Goal: Task Accomplishment & Management: Use online tool/utility

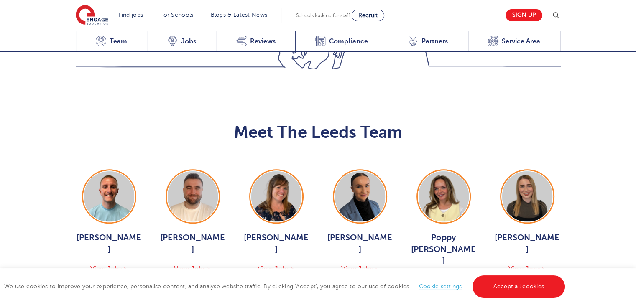
scroll to position [911, 0]
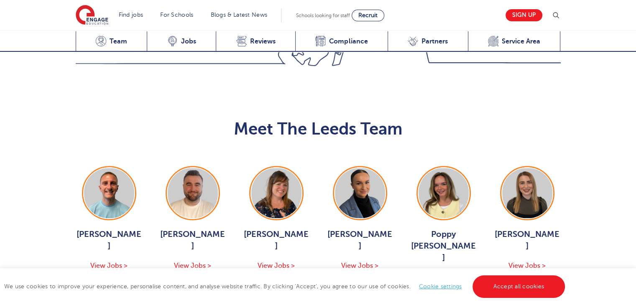
click at [356, 300] on button "Show More Of The Team" at bounding box center [318, 308] width 110 height 16
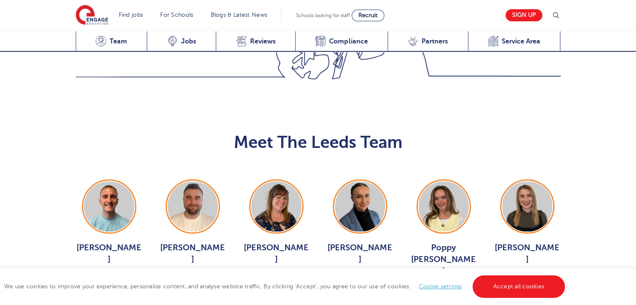
scroll to position [896, 0]
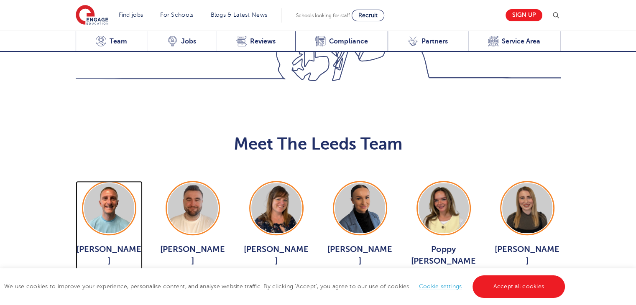
click at [103, 277] on span "View Jobs >" at bounding box center [108, 281] width 37 height 8
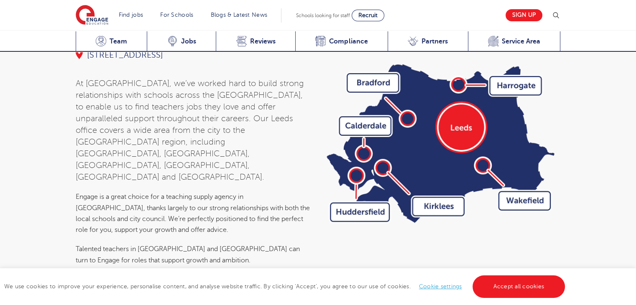
scroll to position [2877, 0]
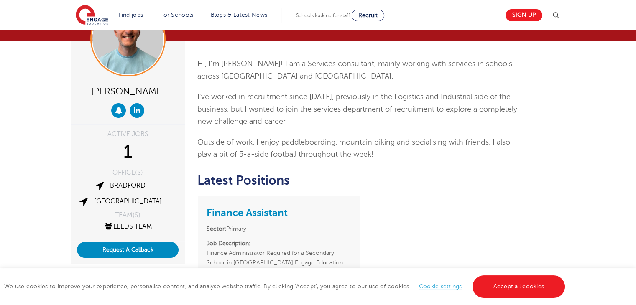
scroll to position [53, 0]
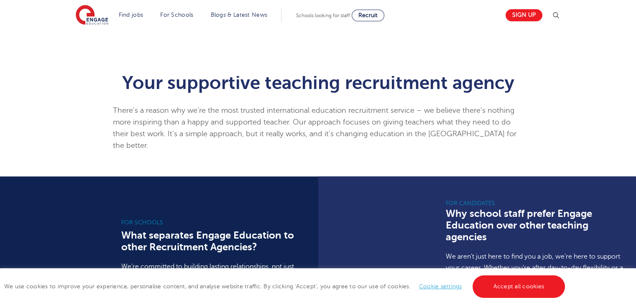
scroll to position [452, 0]
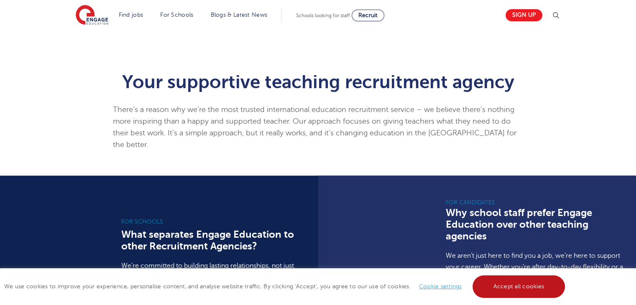
click at [503, 285] on link "Accept all cookies" at bounding box center [518, 286] width 93 height 23
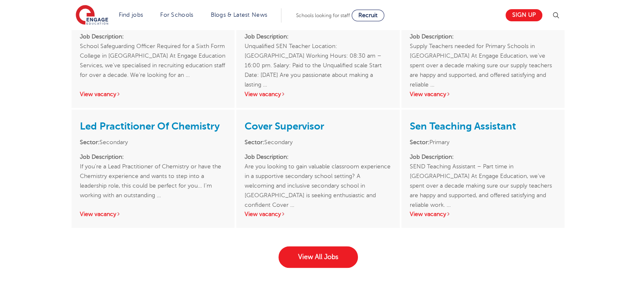
scroll to position [1282, 0]
click at [267, 212] on link "View vacancy" at bounding box center [264, 214] width 41 height 6
click at [441, 211] on link "View vacancy" at bounding box center [430, 214] width 41 height 6
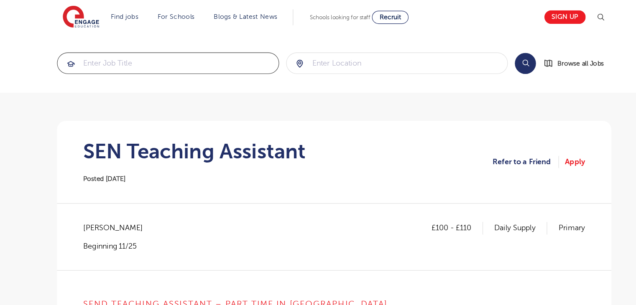
click at [152, 57] on input "search" at bounding box center [169, 56] width 197 height 18
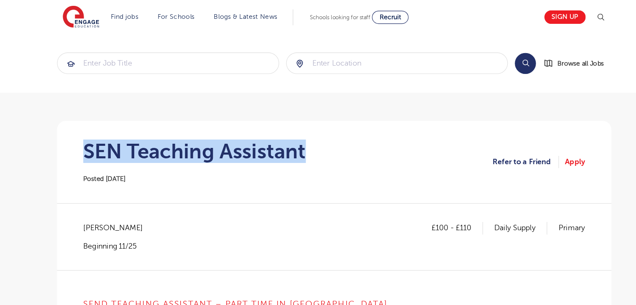
drag, startPoint x: 291, startPoint y: 136, endPoint x: 88, endPoint y: 126, distance: 203.3
click at [88, 126] on section "SEN Teaching Assistant Posted 19/09/25 Refer to a Friend Apply" at bounding box center [317, 145] width 481 height 74
copy h1 "SEN Teaching Assistant"
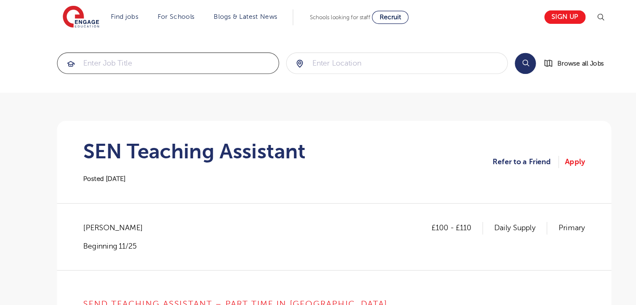
click at [140, 51] on input "search" at bounding box center [169, 56] width 197 height 18
paste input "SEN Teaching Assistant"
type input "SEN Teaching Assistant"
click at [351, 63] on input "search" at bounding box center [373, 56] width 197 height 18
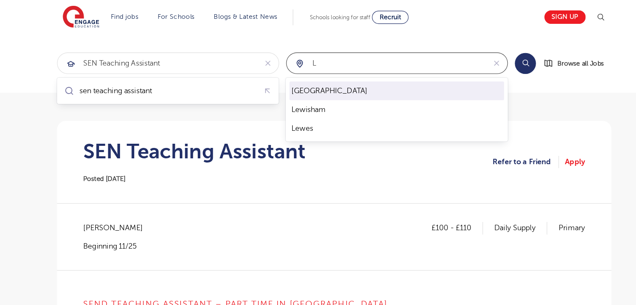
click at [329, 85] on li "Leeds" at bounding box center [373, 81] width 191 height 17
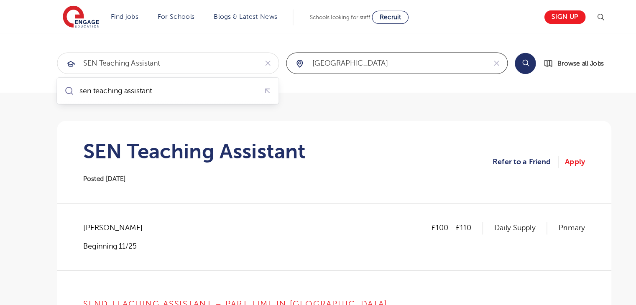
type input "Leeds"
click at [492, 53] on button "Search" at bounding box center [488, 56] width 19 height 19
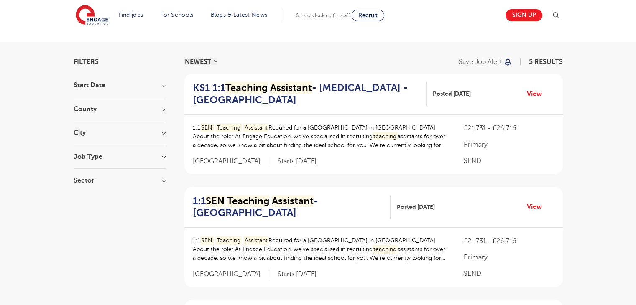
scroll to position [40, 0]
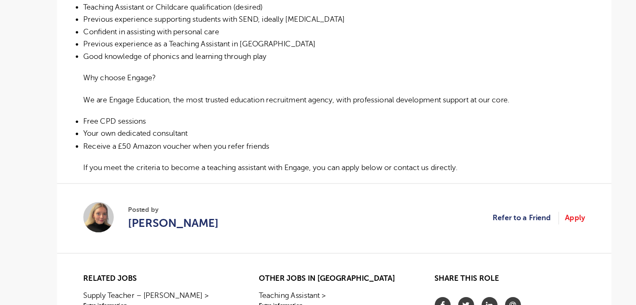
scroll to position [377, 0]
